Goal: Navigation & Orientation: Find specific page/section

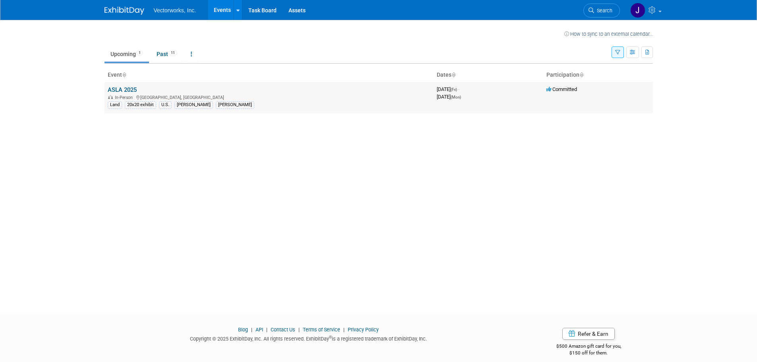
click at [126, 90] on link "ASLA 2025" at bounding box center [122, 89] width 29 height 7
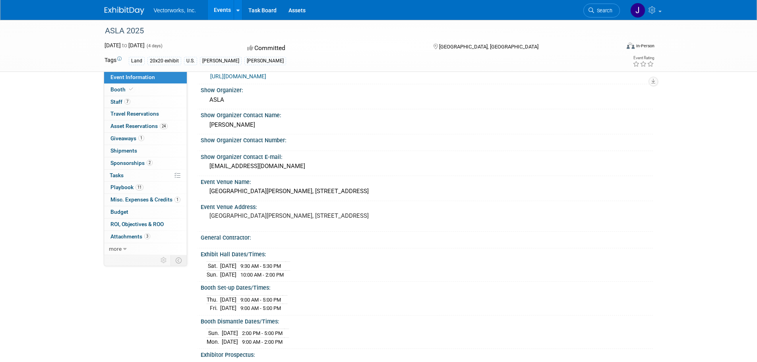
scroll to position [66, 0]
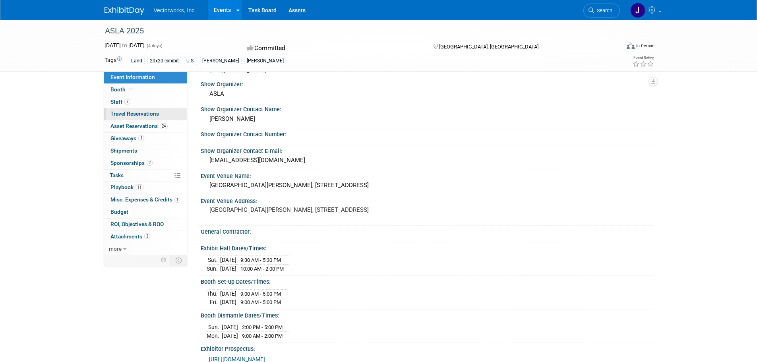
click at [139, 111] on span "Travel Reservations 0" at bounding box center [134, 113] width 48 height 6
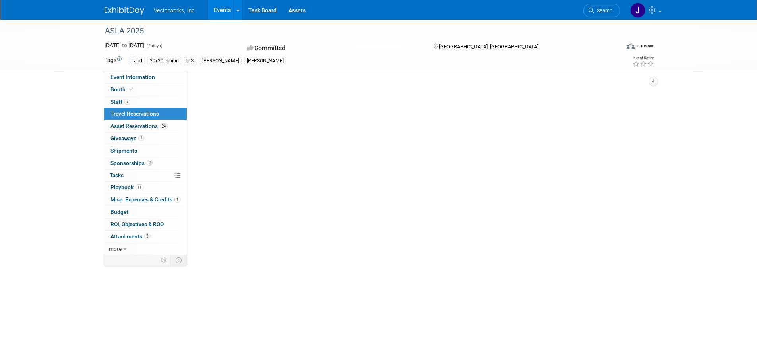
scroll to position [0, 0]
click at [133, 125] on span "Asset Reservations 24" at bounding box center [138, 126] width 57 height 6
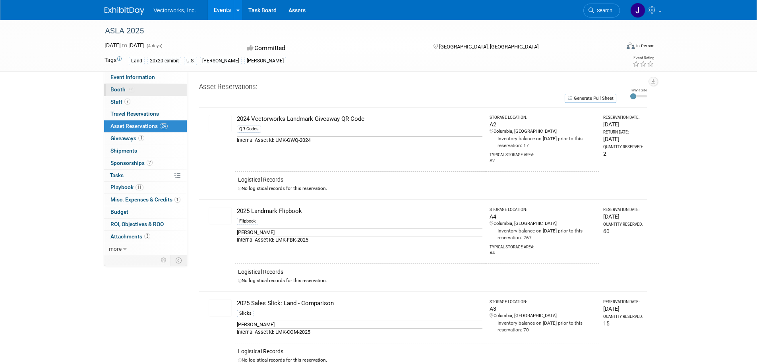
click at [118, 87] on span "Booth" at bounding box center [122, 89] width 24 height 6
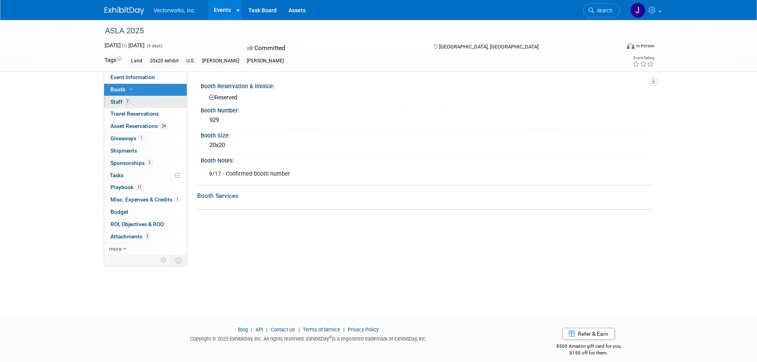
click at [115, 98] on link "7 Staff 7" at bounding box center [145, 102] width 83 height 12
